Goal: Transaction & Acquisition: Obtain resource

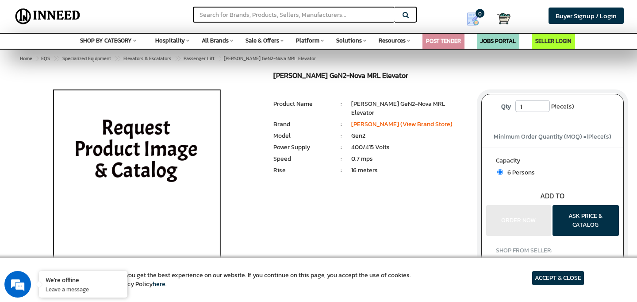
click at [543, 108] on input "1" at bounding box center [532, 106] width 35 height 12
click at [512, 173] on span "6 Persons" at bounding box center [519, 172] width 32 height 9
click at [500, 171] on input "radio" at bounding box center [500, 172] width 6 height 6
type input "1"
click at [512, 173] on span "6 Persons" at bounding box center [519, 172] width 32 height 9
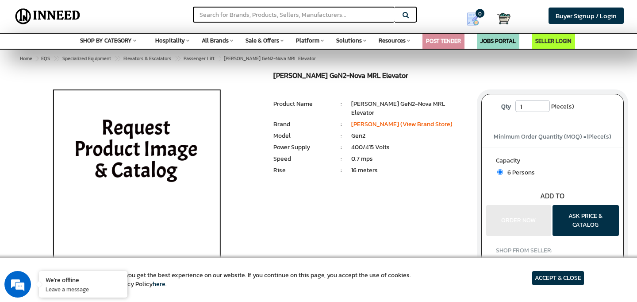
click at [136, 41] on icon at bounding box center [134, 40] width 3 height 5
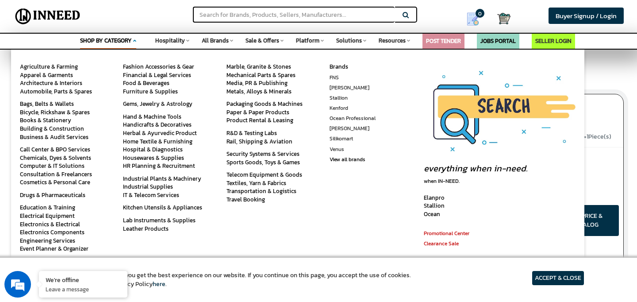
click at [232, 40] on icon at bounding box center [231, 40] width 3 height 5
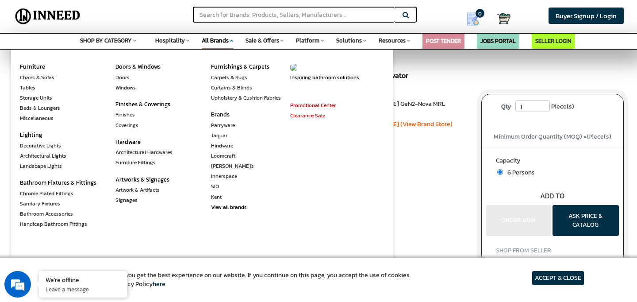
click at [409, 166] on li "16 meters" at bounding box center [409, 170] width 117 height 9
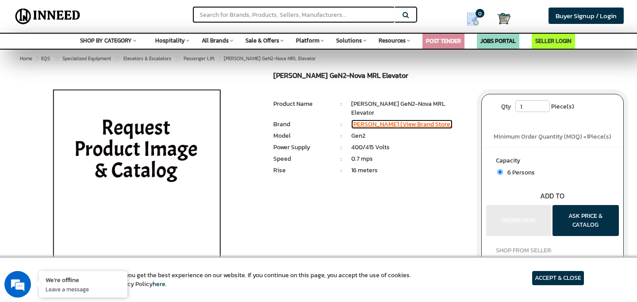
click at [386, 119] on link "[PERSON_NAME] (View Brand Store)" at bounding box center [401, 123] width 101 height 9
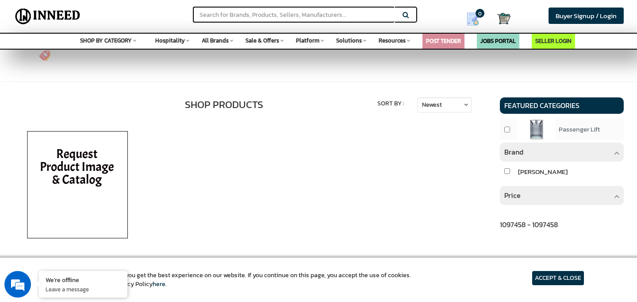
scroll to position [354, 0]
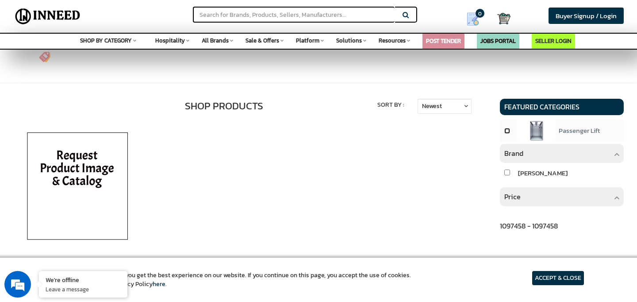
click at [508, 131] on input "checkbox" at bounding box center [507, 131] width 6 height 6
checkbox input "true"
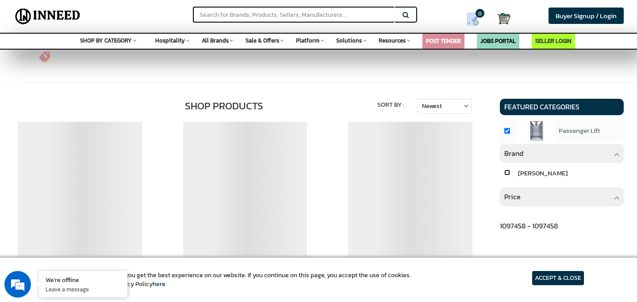
click at [506, 171] on input "checkbox" at bounding box center [507, 172] width 6 height 6
checkbox input "true"
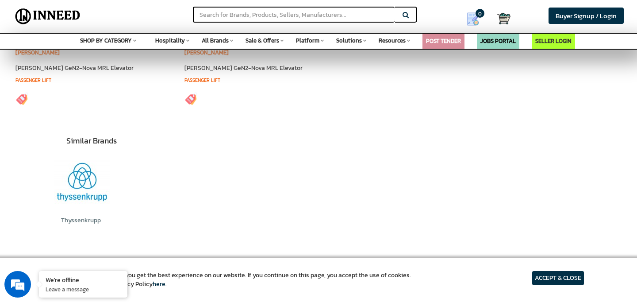
scroll to position [580, 0]
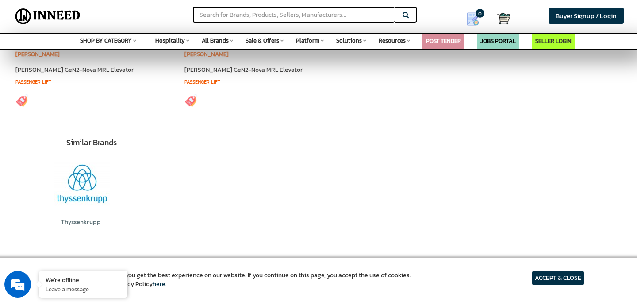
click at [80, 223] on div "Thyssenkrupp" at bounding box center [81, 222] width 82 height 9
click at [214, 71] on link "[PERSON_NAME] GeN2-Nova MRL Elevator" at bounding box center [243, 69] width 118 height 9
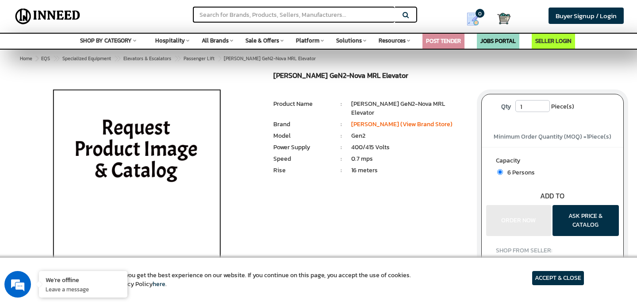
click at [361, 154] on li "0.7 mps" at bounding box center [409, 158] width 117 height 9
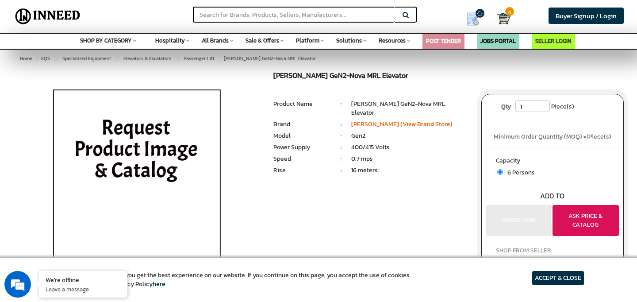
click at [587, 219] on button "ASK PRICE & CATALOG" at bounding box center [586, 220] width 66 height 31
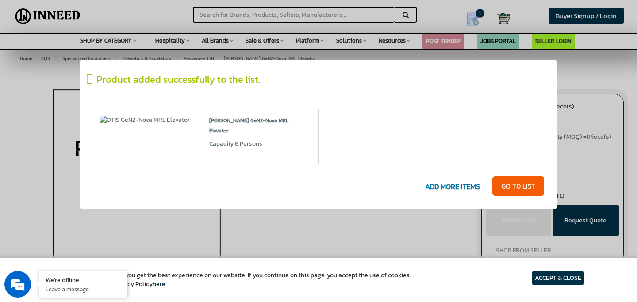
click at [240, 139] on span "Capacity:6 Persons" at bounding box center [235, 143] width 53 height 9
click at [455, 186] on span "ADD MORE ITEMS" at bounding box center [453, 187] width 64 height 18
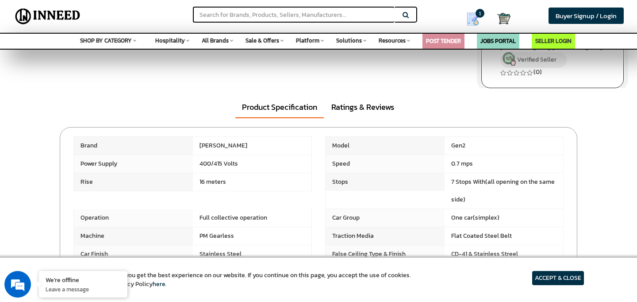
scroll to position [221, 0]
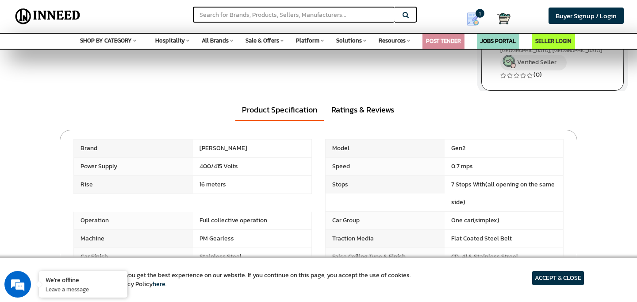
click at [472, 164] on span "0.7 mps" at bounding box center [504, 167] width 119 height 18
